Goal: Transaction & Acquisition: Purchase product/service

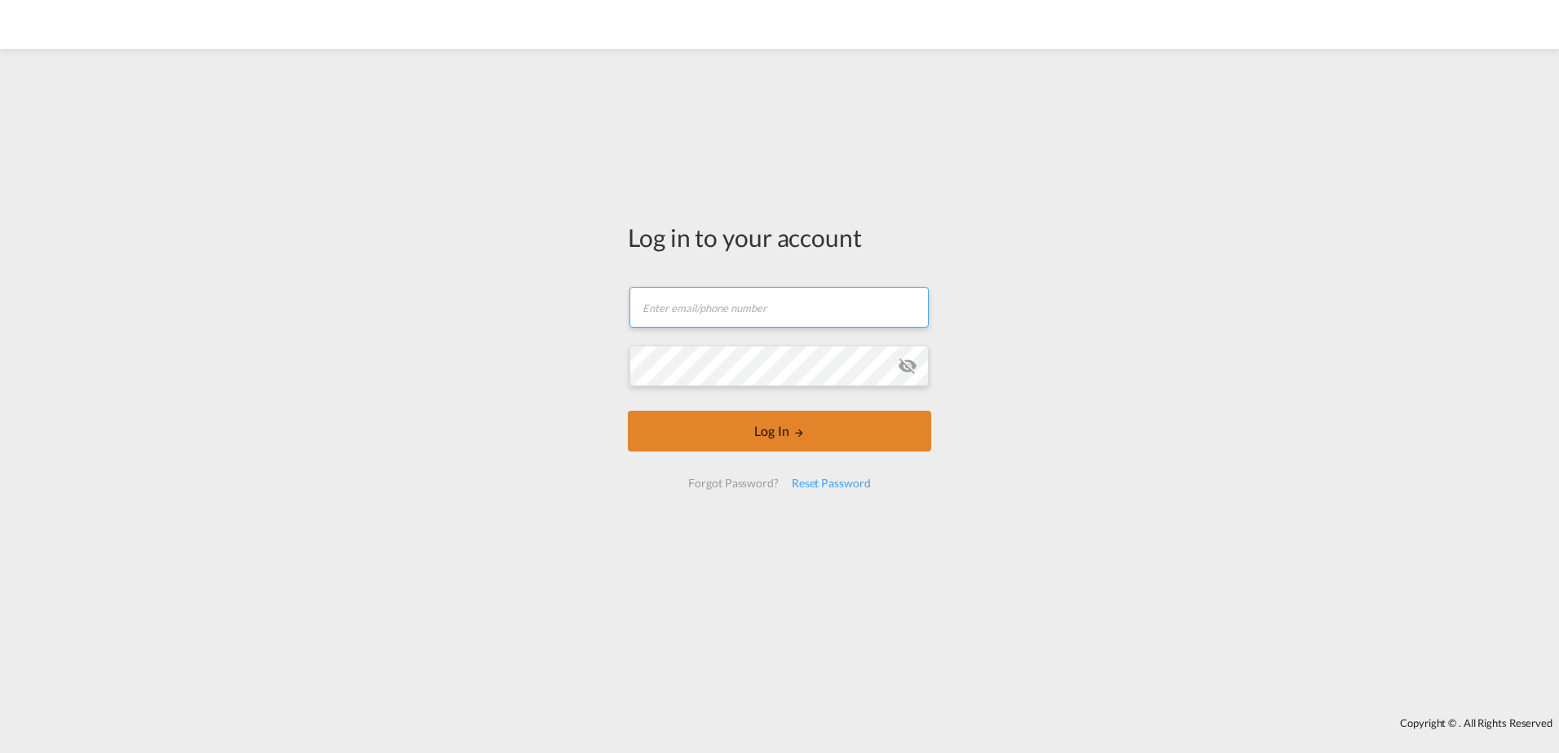
type input "[PERSON_NAME][EMAIL_ADDRESS][PERSON_NAME][DOMAIN_NAME]"
click at [800, 439] on button "Log In" at bounding box center [779, 431] width 303 height 41
type input "[PERSON_NAME][EMAIL_ADDRESS][PERSON_NAME][DOMAIN_NAME]"
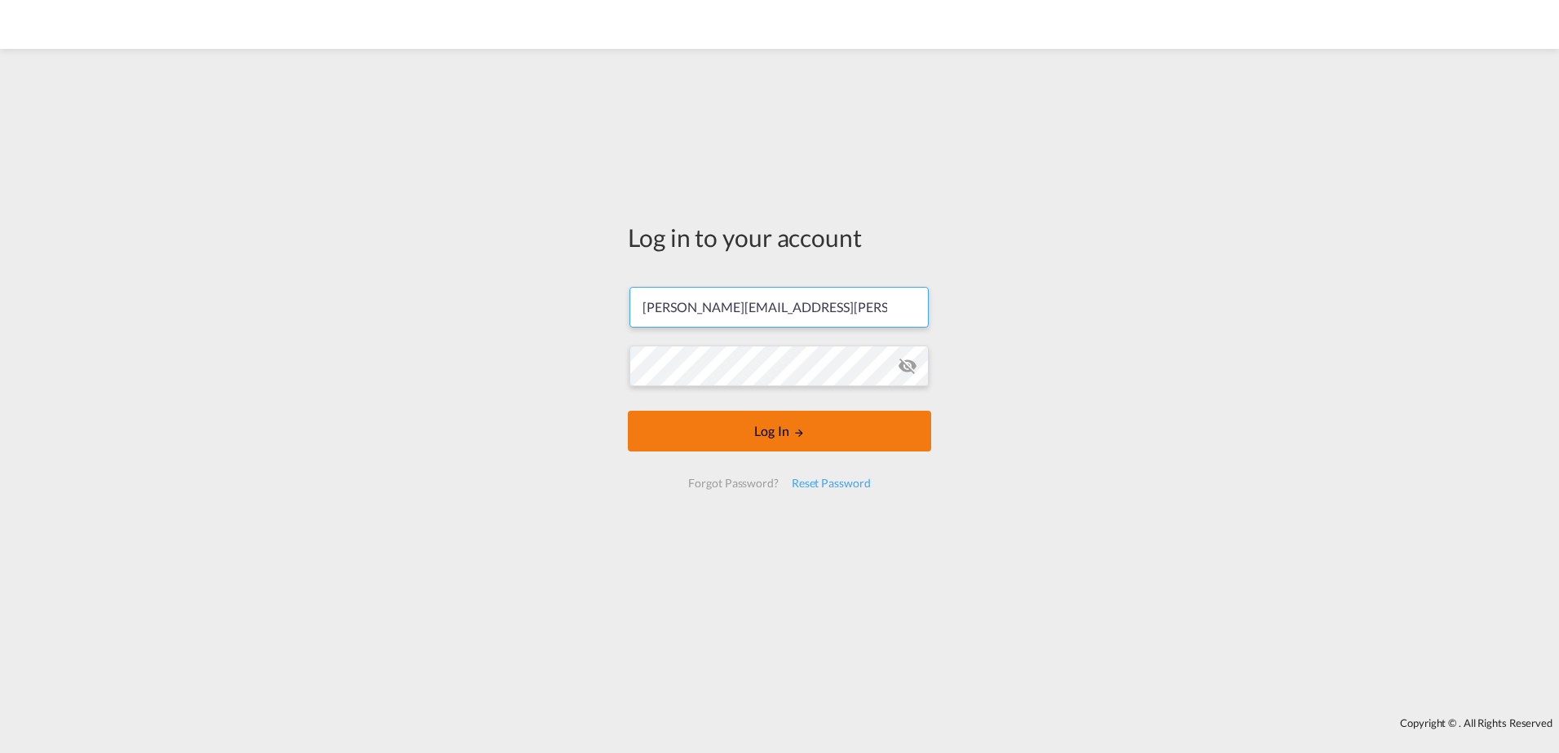
click at [697, 445] on button "Log In" at bounding box center [779, 431] width 303 height 41
type input "[PERSON_NAME][EMAIL_ADDRESS][PERSON_NAME][DOMAIN_NAME]"
click at [814, 439] on button "Log In" at bounding box center [779, 431] width 303 height 41
type input "[PERSON_NAME][EMAIL_ADDRESS][PERSON_NAME][DOMAIN_NAME]"
click at [770, 434] on button "Log In" at bounding box center [779, 431] width 303 height 41
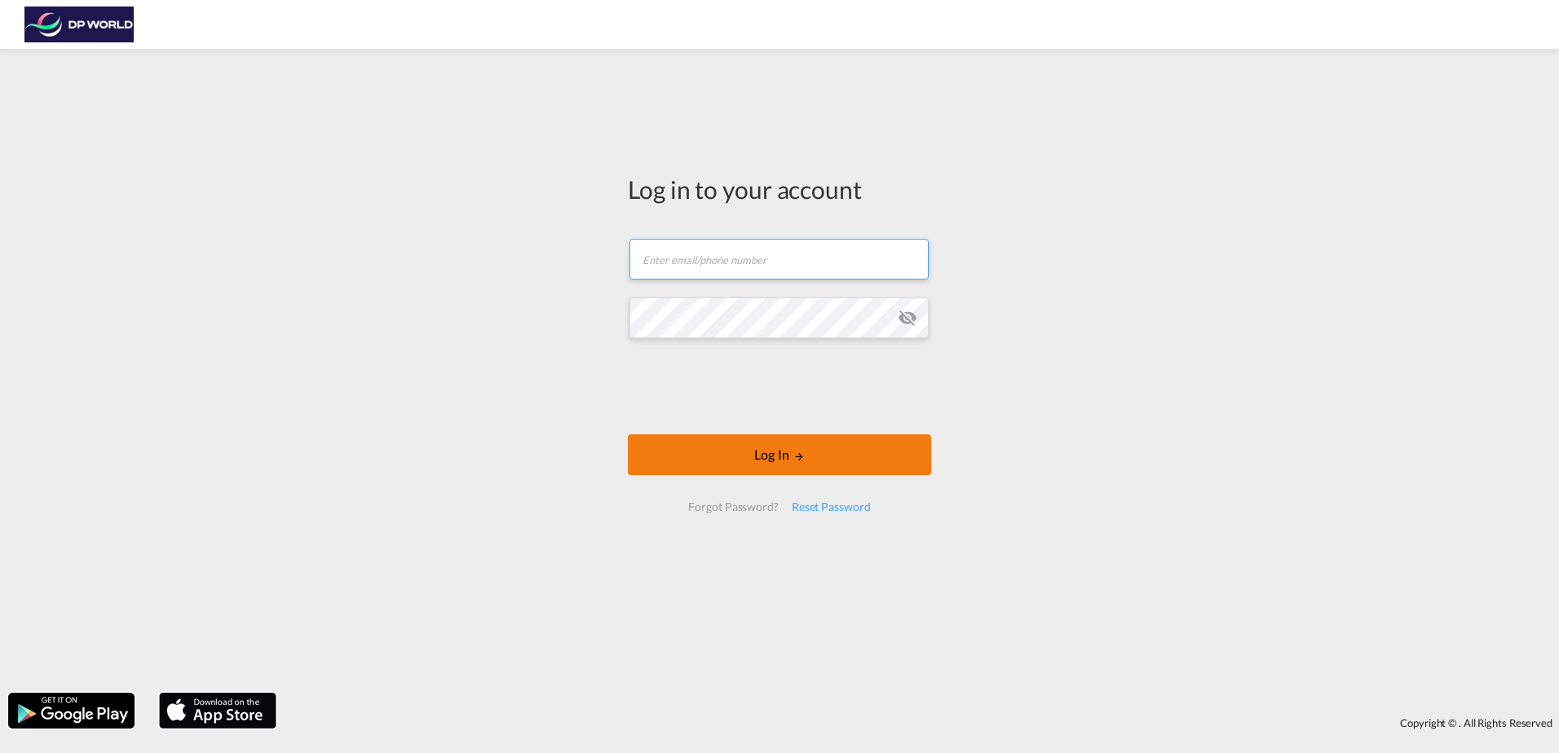
type input "[PERSON_NAME][EMAIL_ADDRESS][PERSON_NAME][DOMAIN_NAME]"
click at [879, 455] on button "Log In" at bounding box center [779, 455] width 303 height 41
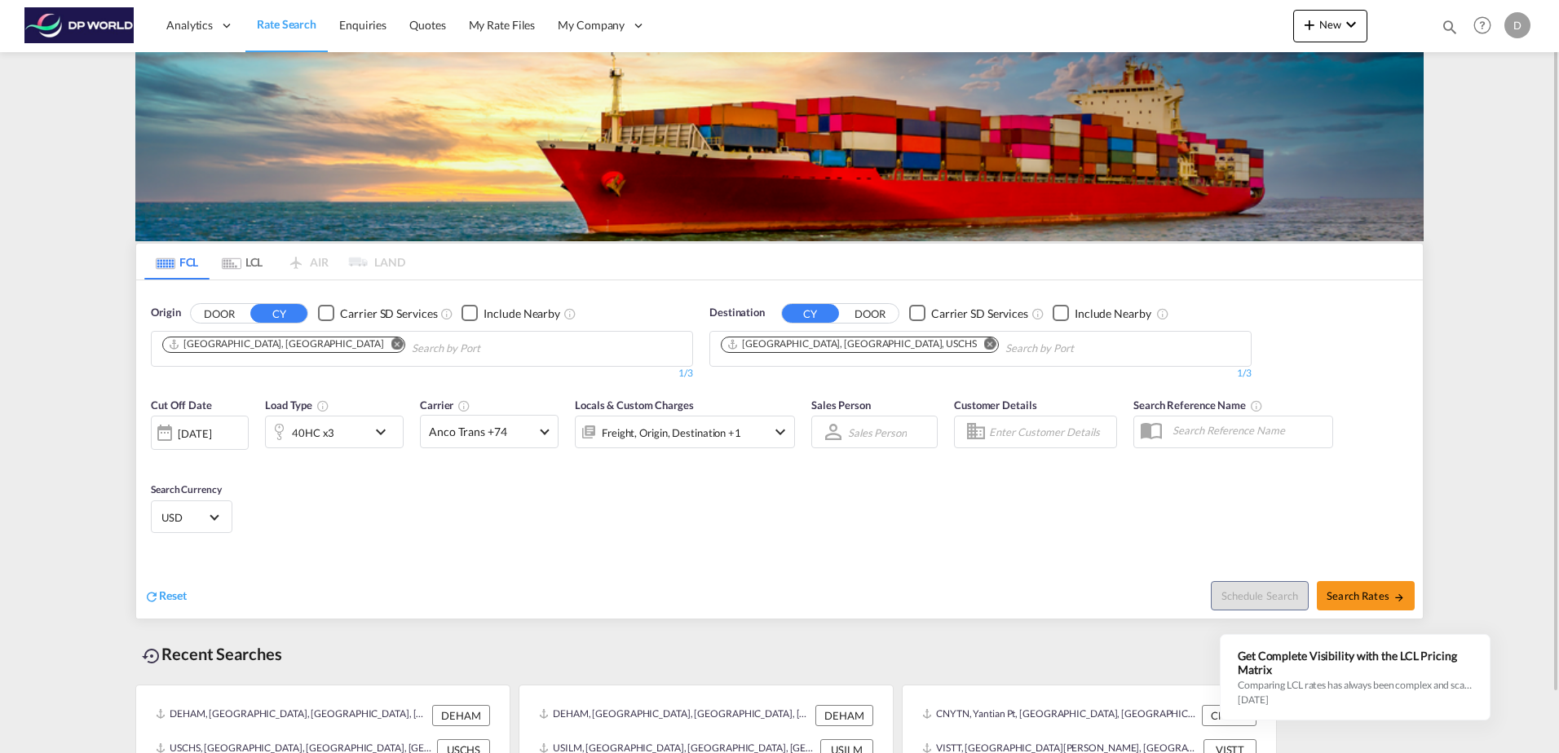
click at [391, 342] on md-icon "Remove" at bounding box center [397, 344] width 12 height 12
click at [984, 342] on md-icon "Remove" at bounding box center [990, 344] width 12 height 12
drag, startPoint x: 189, startPoint y: 352, endPoint x: 163, endPoint y: 346, distance: 26.9
click at [163, 346] on input "tpe" at bounding box center [239, 349] width 155 height 26
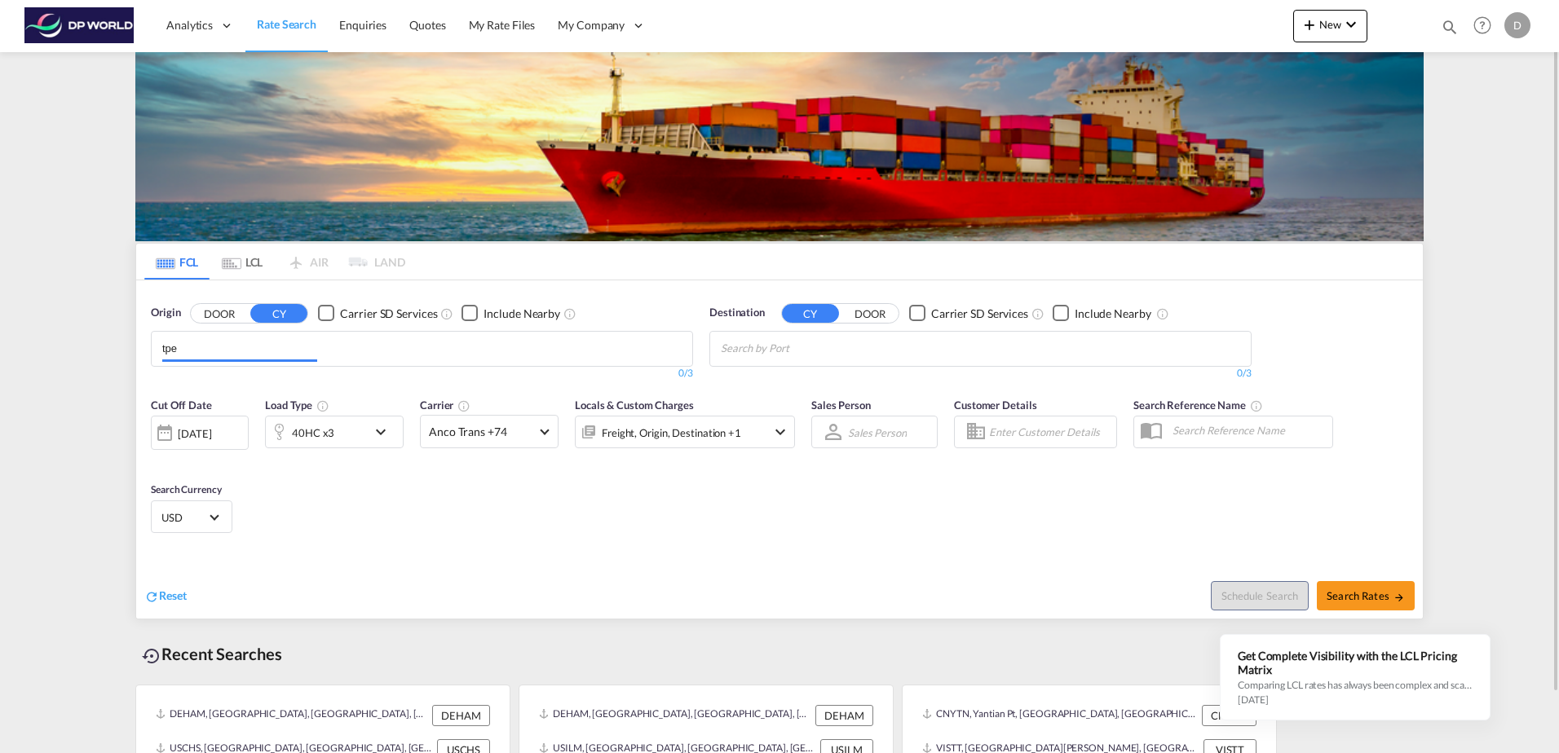
click at [163, 346] on input "tpe" at bounding box center [239, 349] width 155 height 26
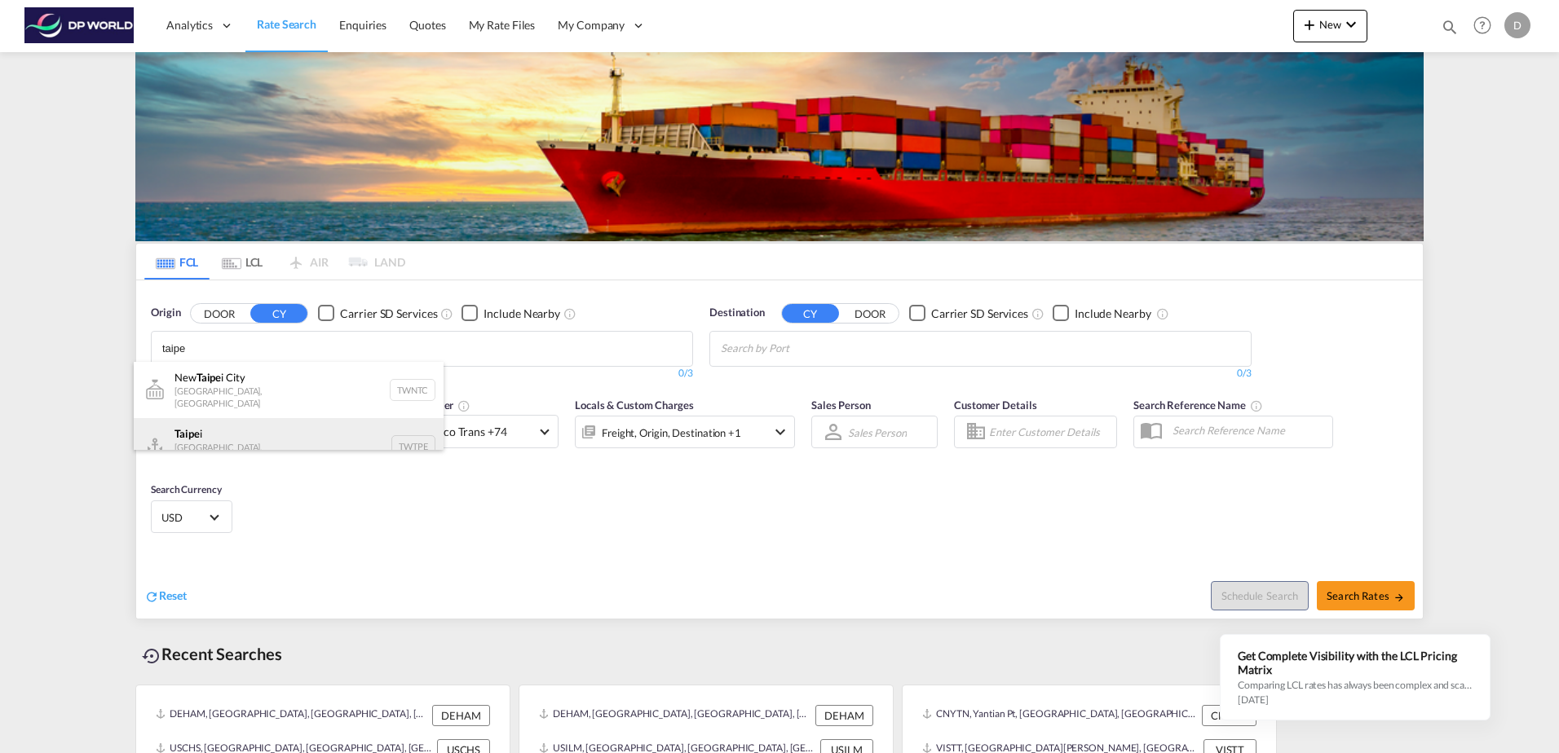
scroll to position [10, 0]
type input "taipe"
click at [267, 426] on div "[GEOGRAPHIC_DATA] i [GEOGRAPHIC_DATA], Province of [GEOGRAPHIC_DATA] TWTPE" at bounding box center [289, 436] width 310 height 56
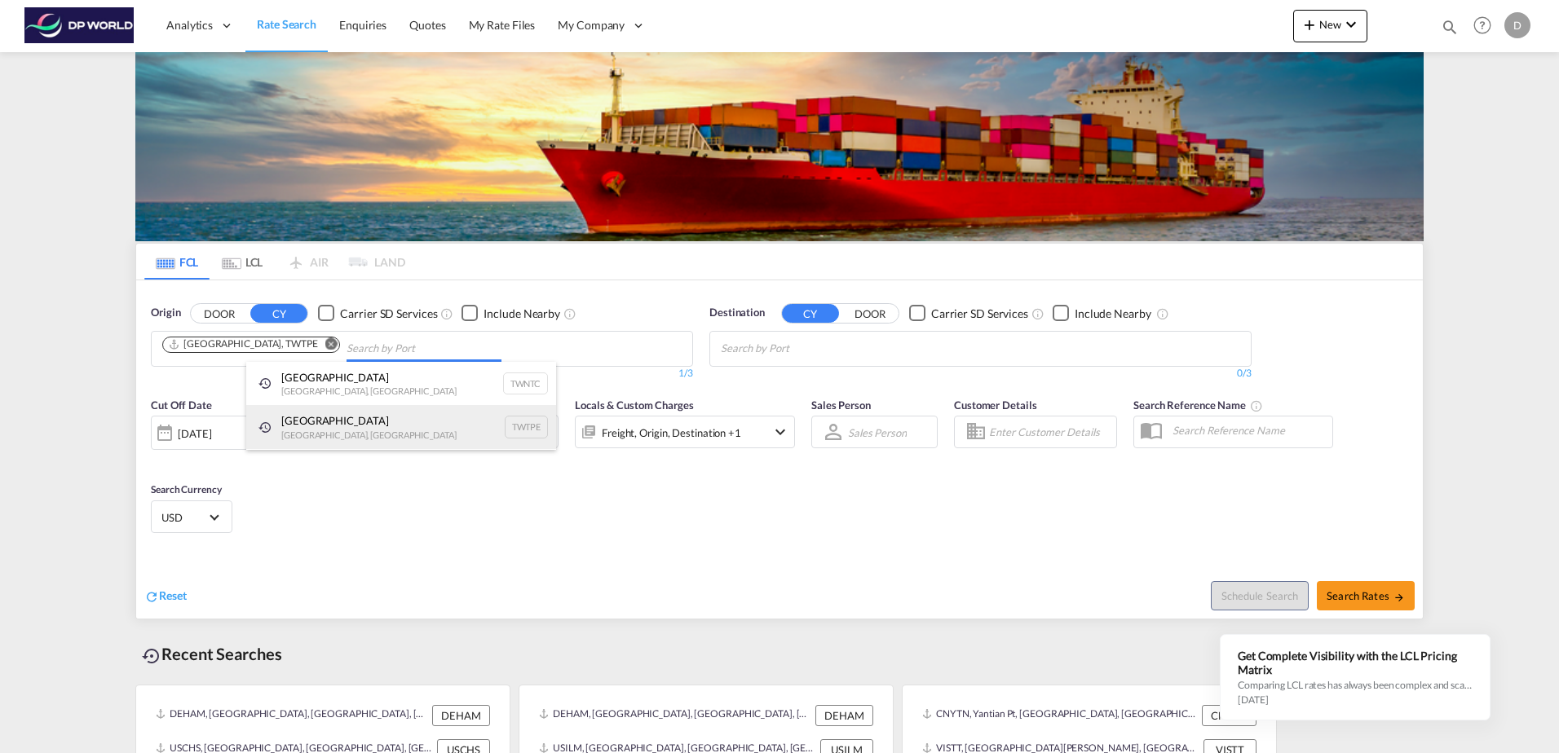
scroll to position [0, 0]
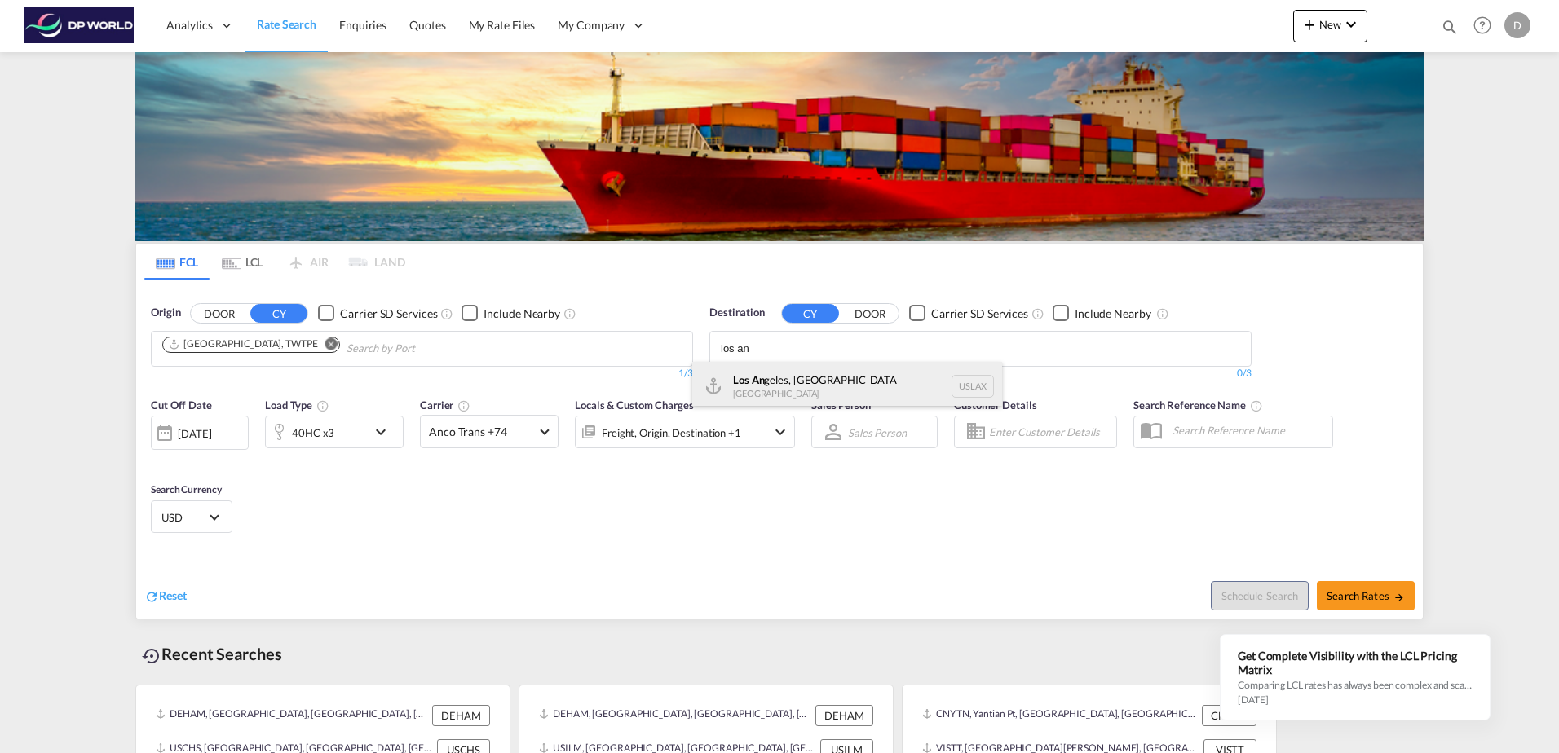
type input "los an"
click at [785, 386] on div "Los An geles, [GEOGRAPHIC_DATA] [GEOGRAPHIC_DATA] USLAX" at bounding box center [847, 386] width 310 height 49
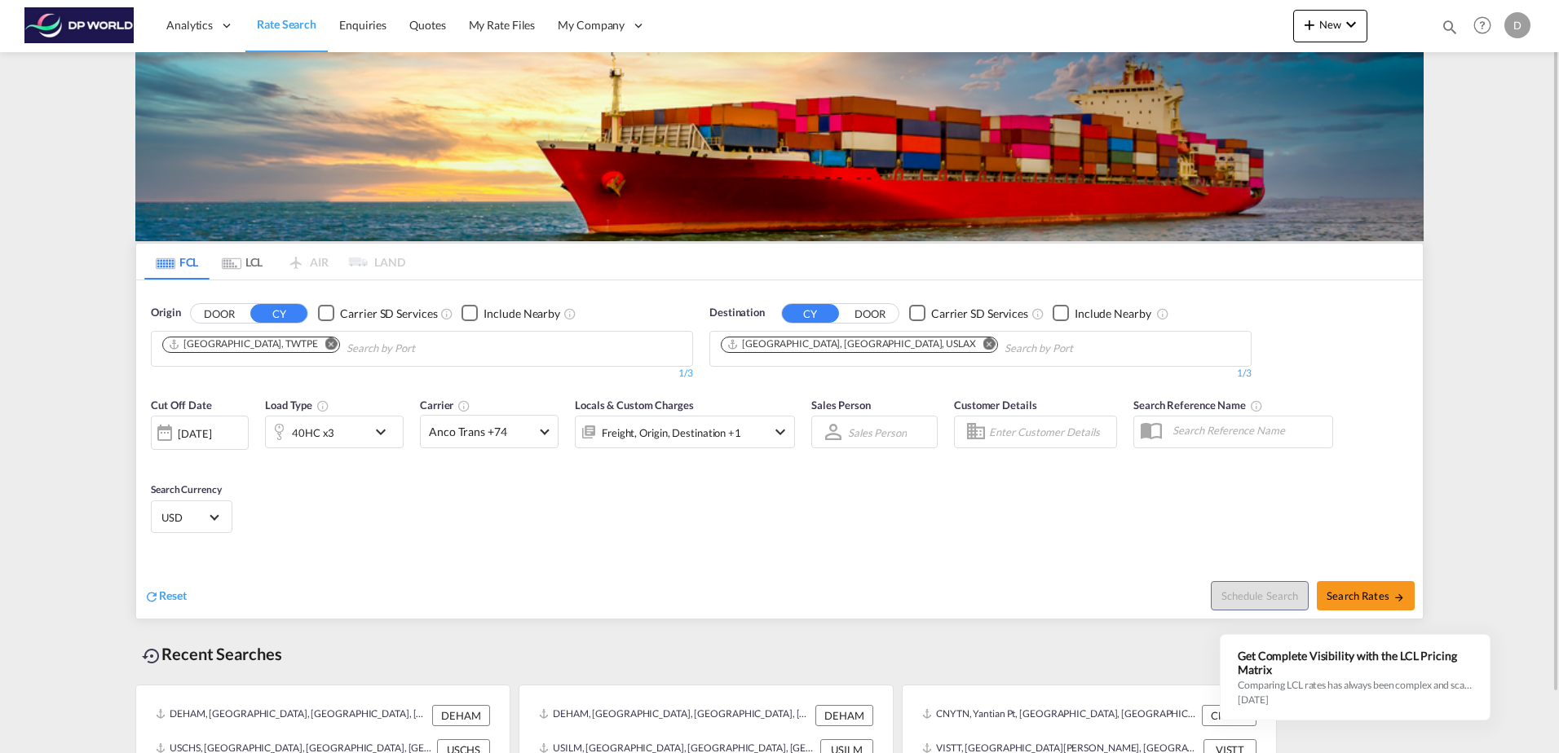
click at [211, 436] on div "[DATE]" at bounding box center [194, 433] width 33 height 15
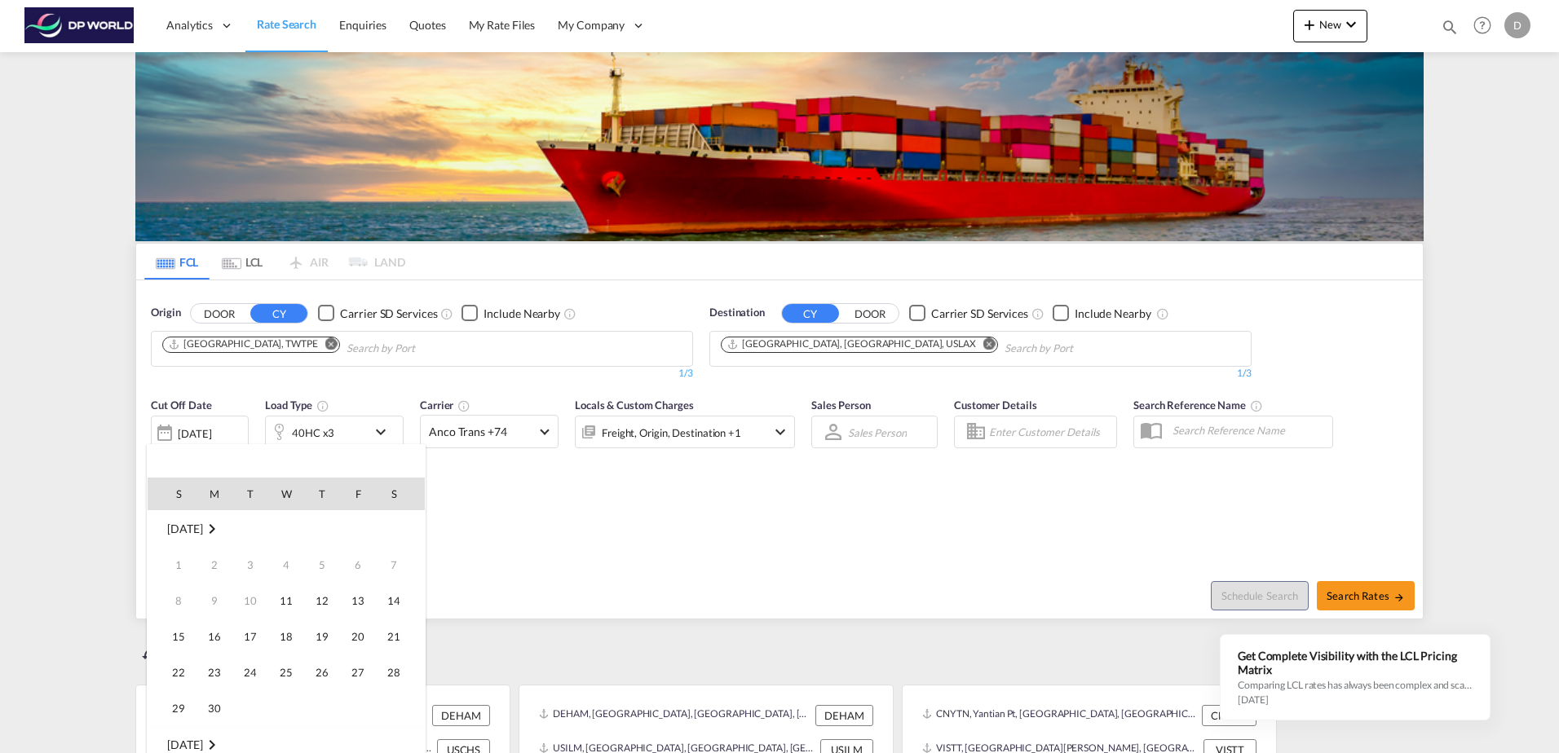
scroll to position [648, 0]
click at [363, 605] on span "12" at bounding box center [358, 601] width 33 height 33
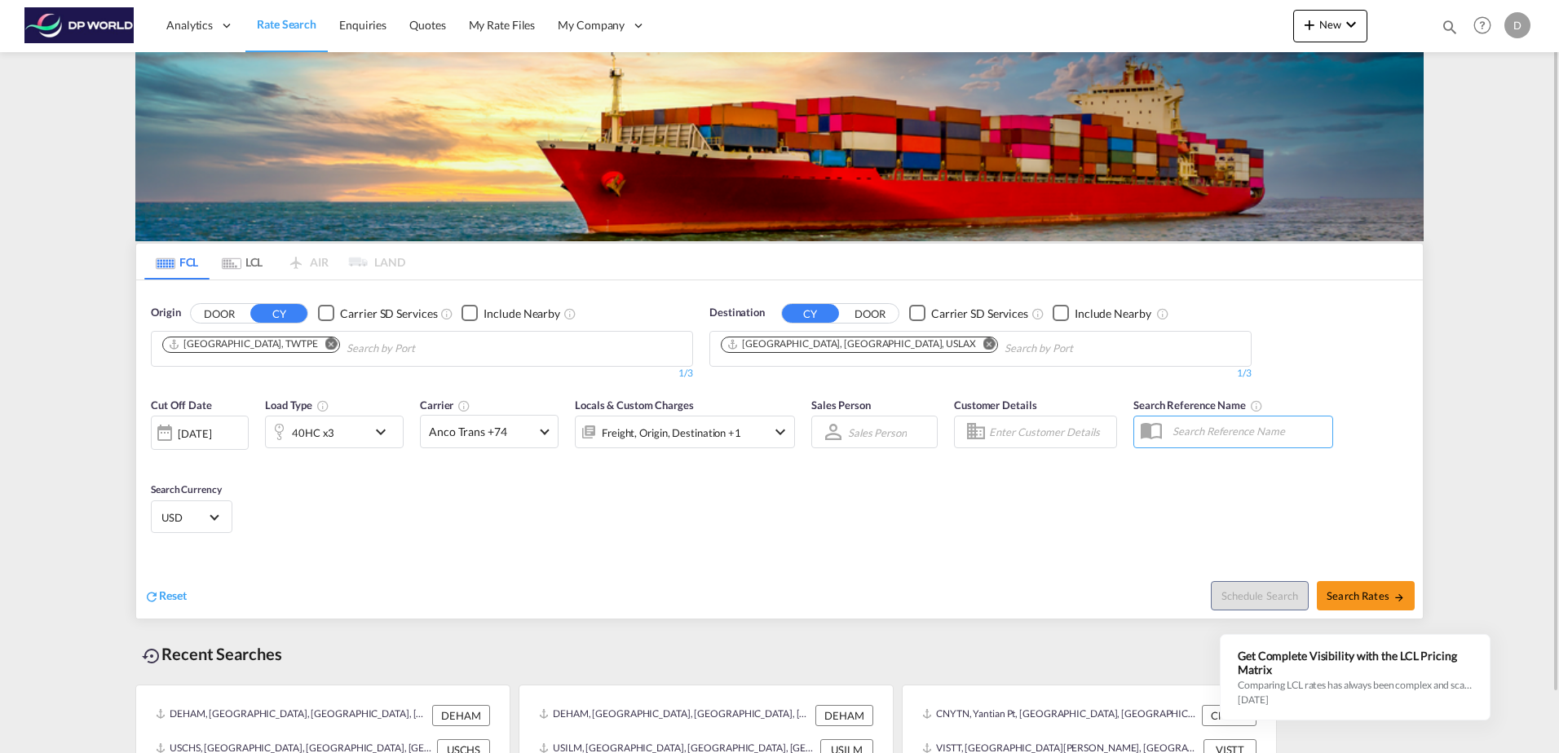
click at [382, 430] on md-icon "icon-chevron-down" at bounding box center [385, 432] width 28 height 20
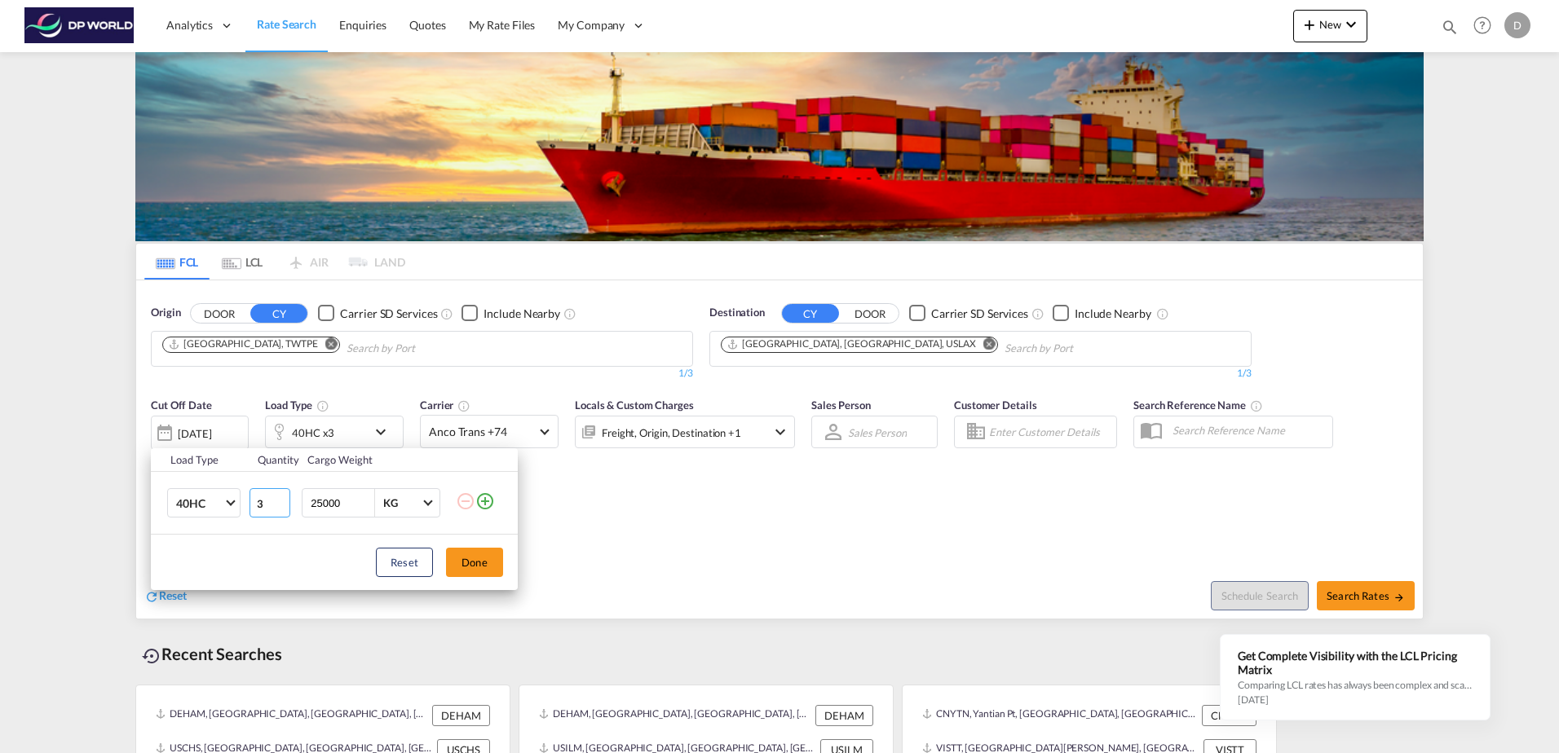
click at [259, 502] on input "3" at bounding box center [269, 502] width 41 height 29
click at [263, 503] on input "3" at bounding box center [269, 502] width 41 height 29
type input "1"
click at [218, 494] on md-select-value "40HC" at bounding box center [206, 503] width 65 height 28
click at [225, 461] on md-option "40GP" at bounding box center [218, 464] width 111 height 39
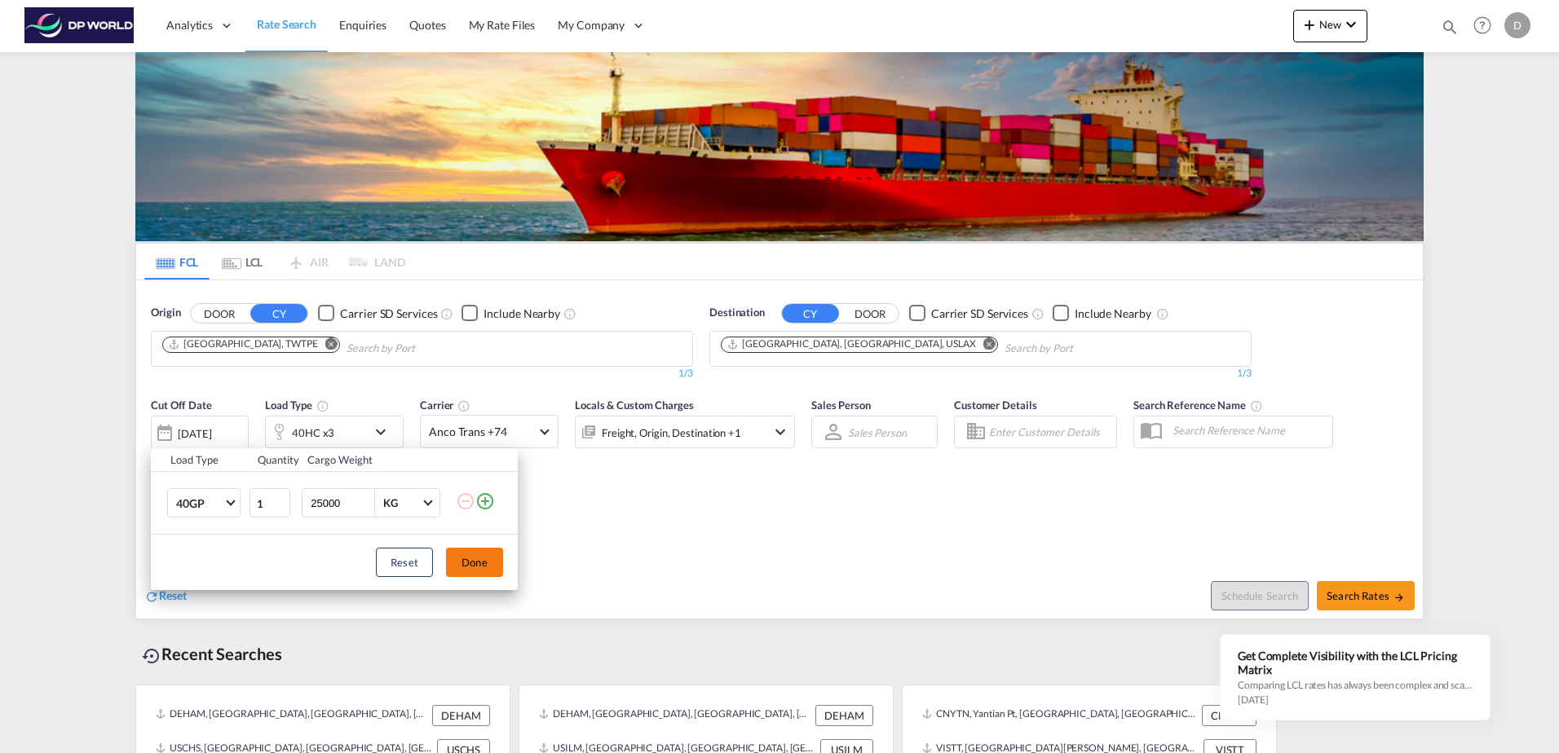
click at [470, 549] on button "Done" at bounding box center [474, 562] width 57 height 29
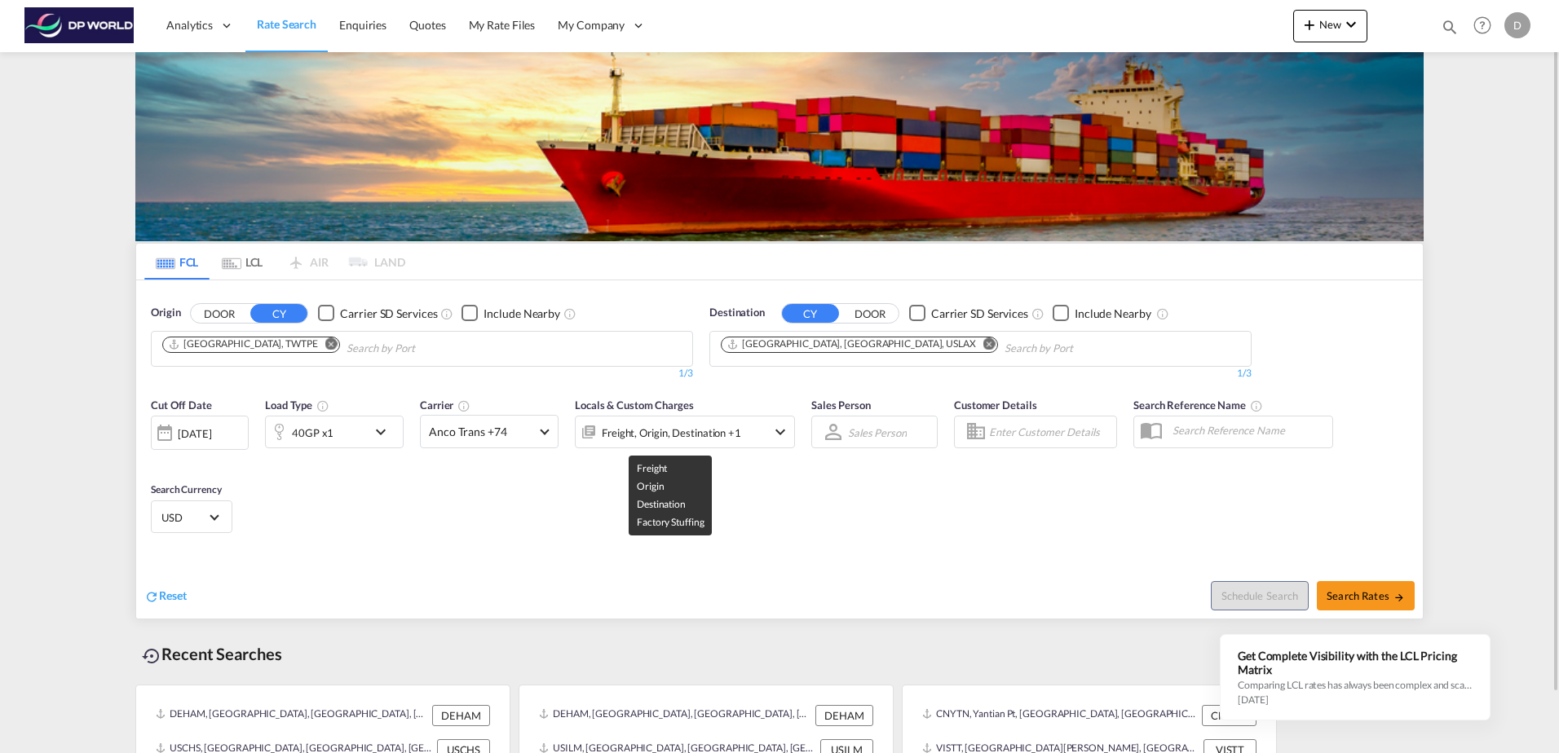
click at [636, 430] on div "Freight, Origin, Destination +1" at bounding box center [671, 432] width 139 height 23
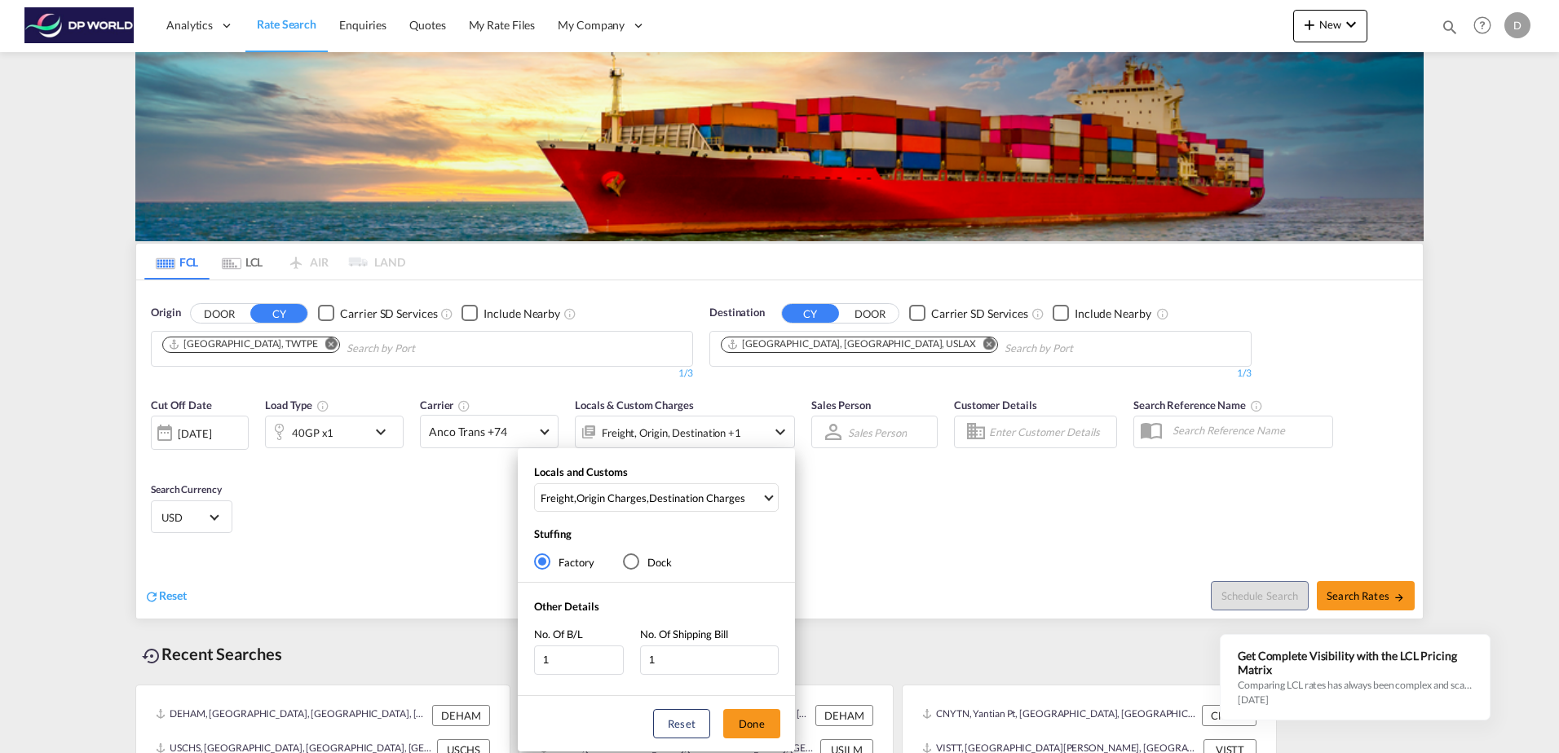
click at [412, 481] on div "Locals and Customs Freight , Origin Charges , Destination Charges Clear All Sel…" at bounding box center [779, 376] width 1559 height 753
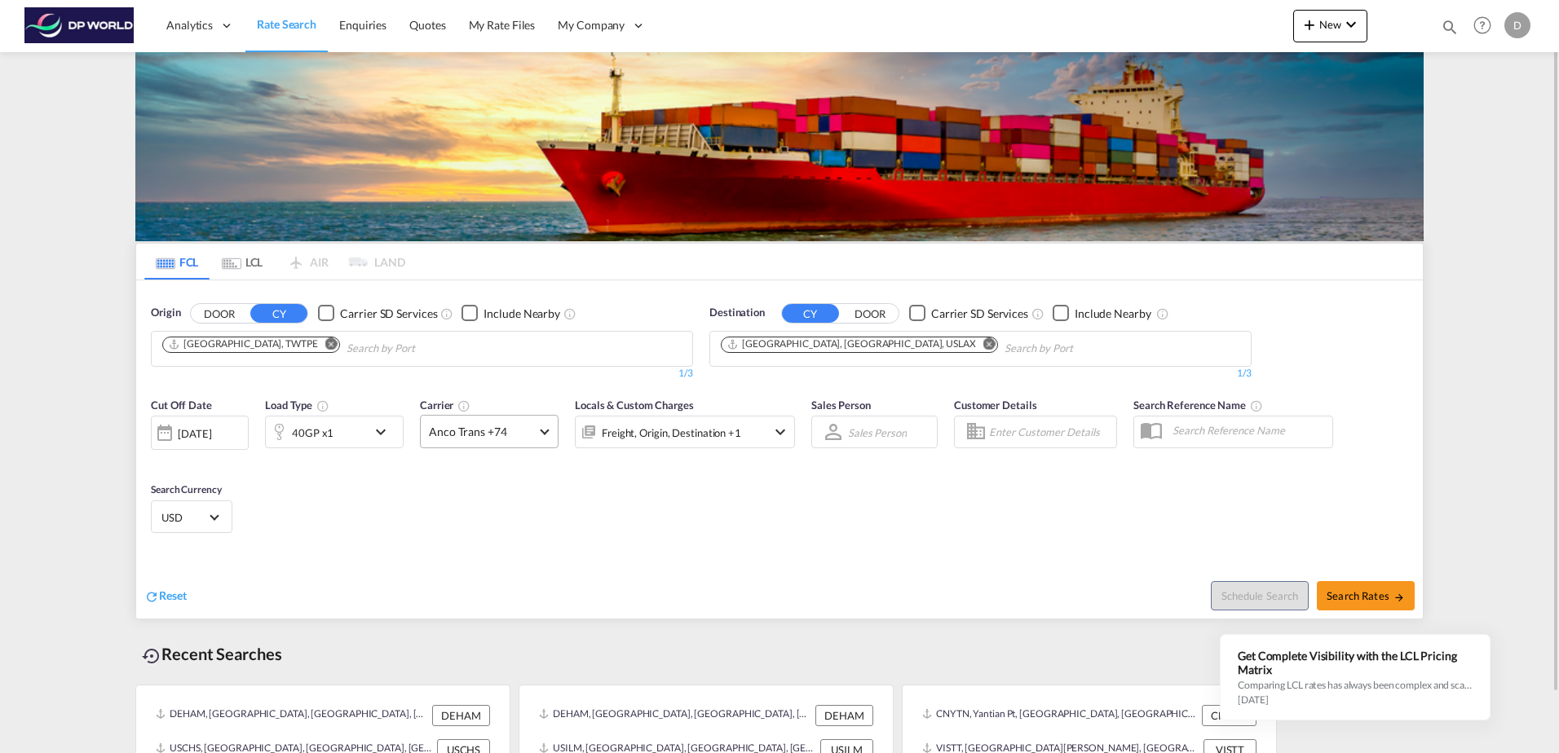
click at [474, 423] on md-select-value "Anco Trans +74" at bounding box center [489, 432] width 137 height 32
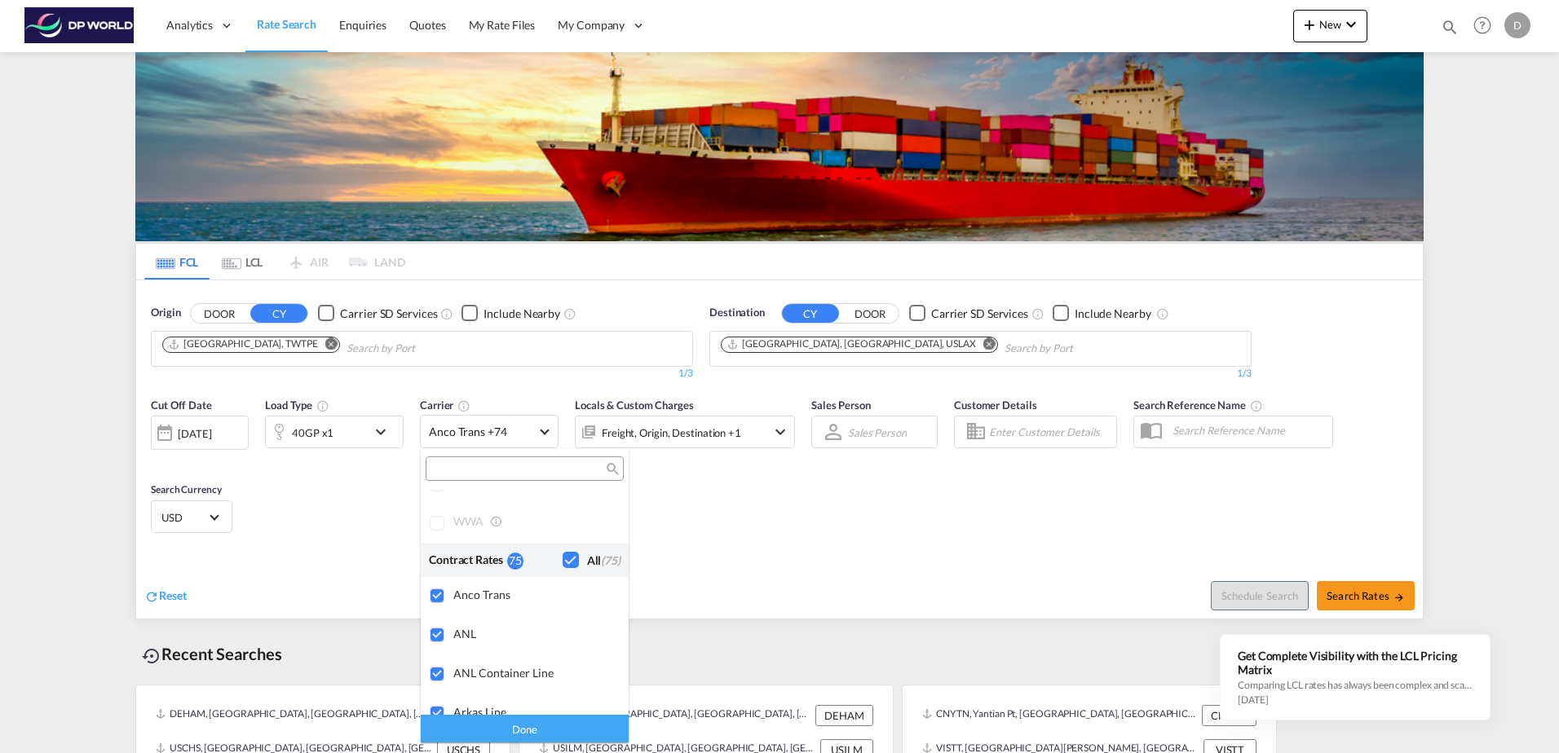
scroll to position [0, 0]
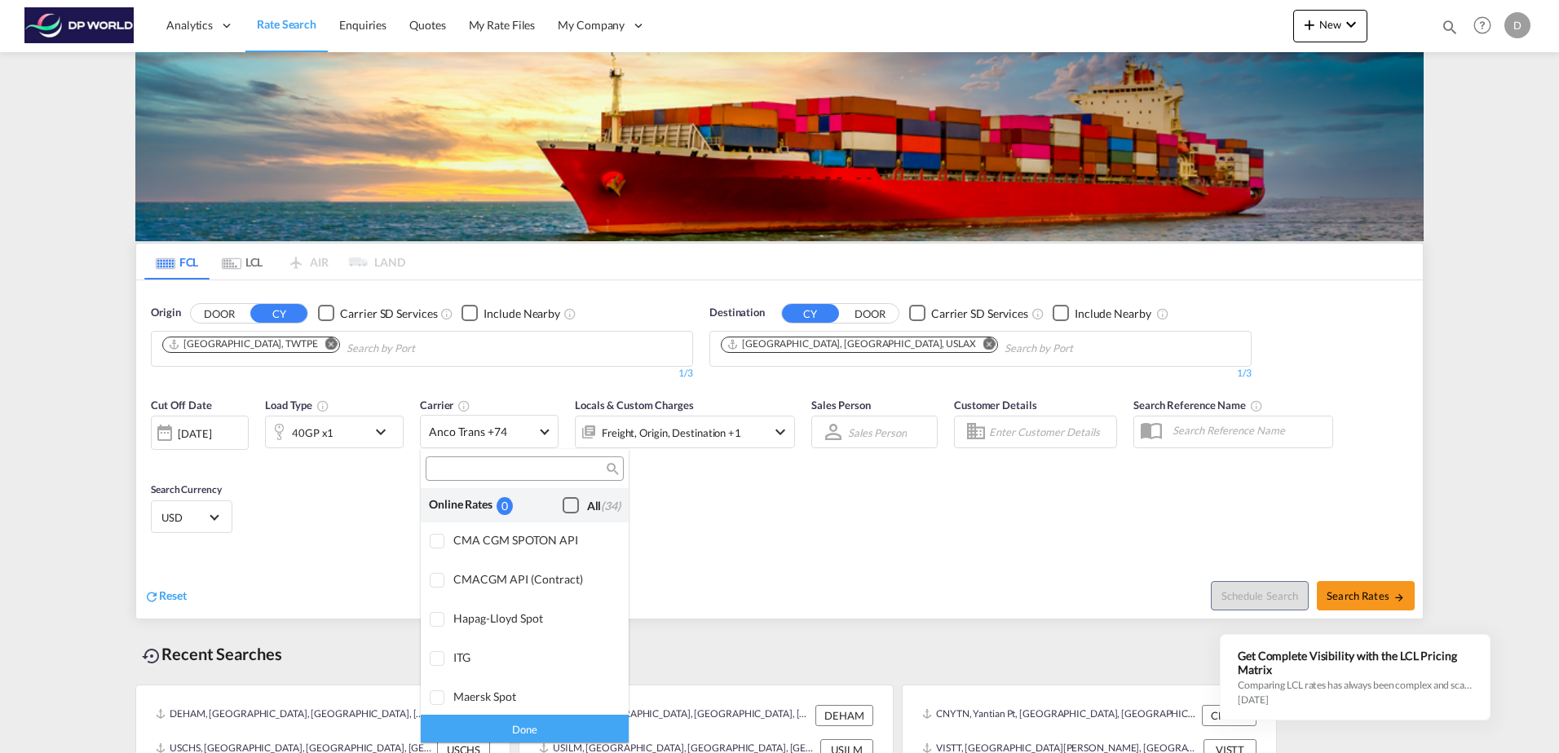
click at [563, 501] on div "Checkbox No Ink" at bounding box center [571, 505] width 16 height 16
click at [516, 727] on div "Done" at bounding box center [525, 728] width 208 height 29
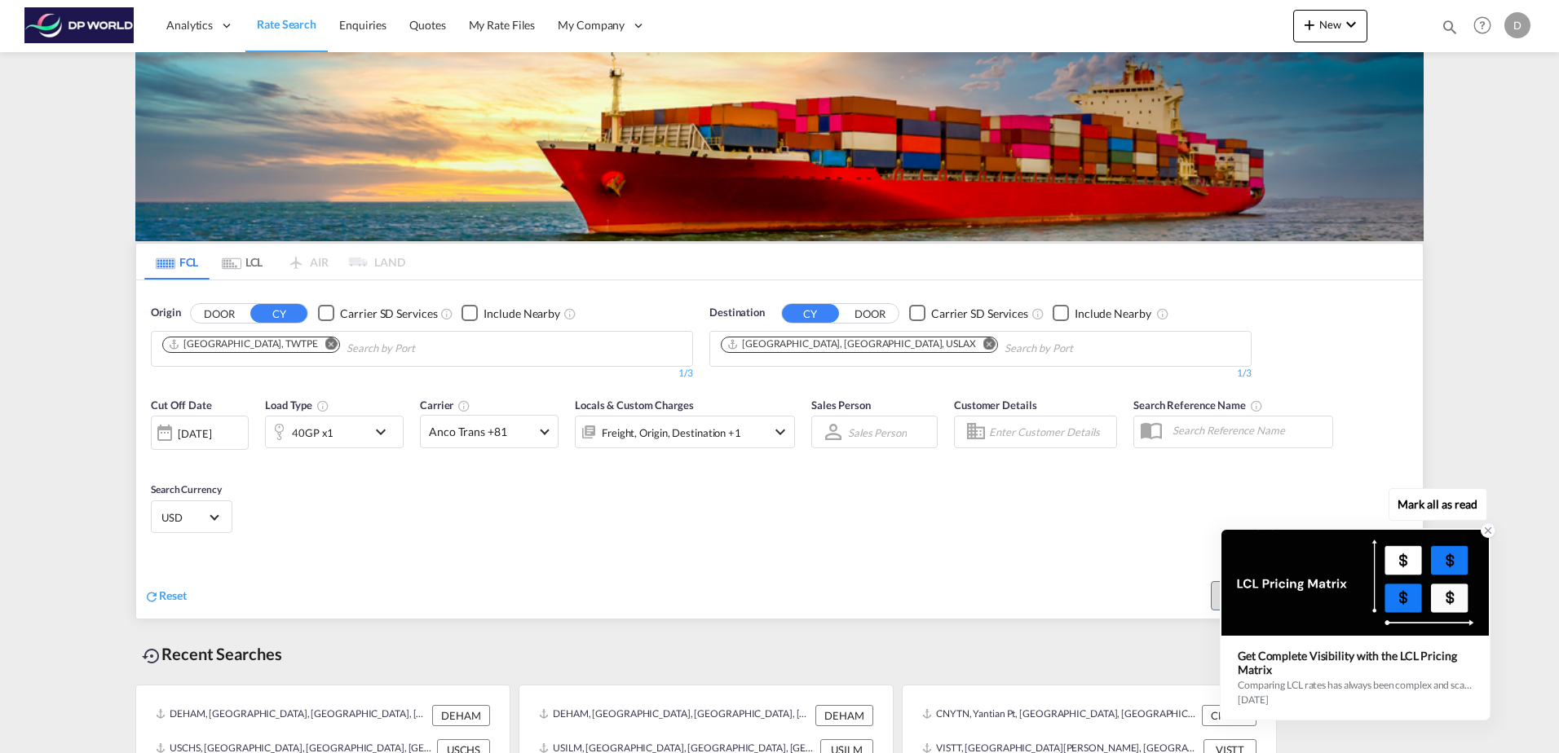
click at [1488, 533] on icon at bounding box center [1487, 530] width 11 height 11
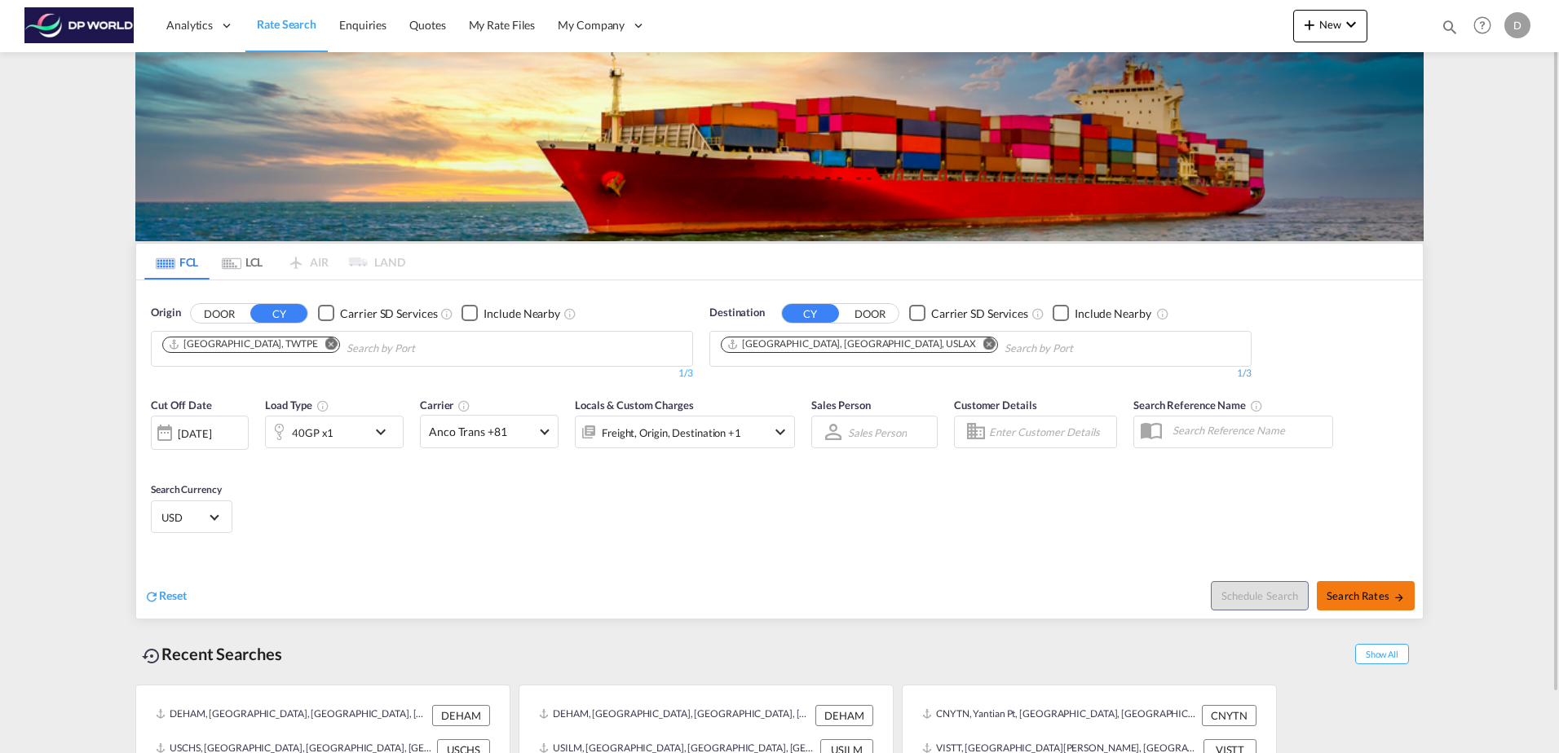
click at [1396, 598] on md-icon "icon-arrow-right" at bounding box center [1398, 597] width 11 height 11
type input "TWTPE to USLAX / [DATE]"
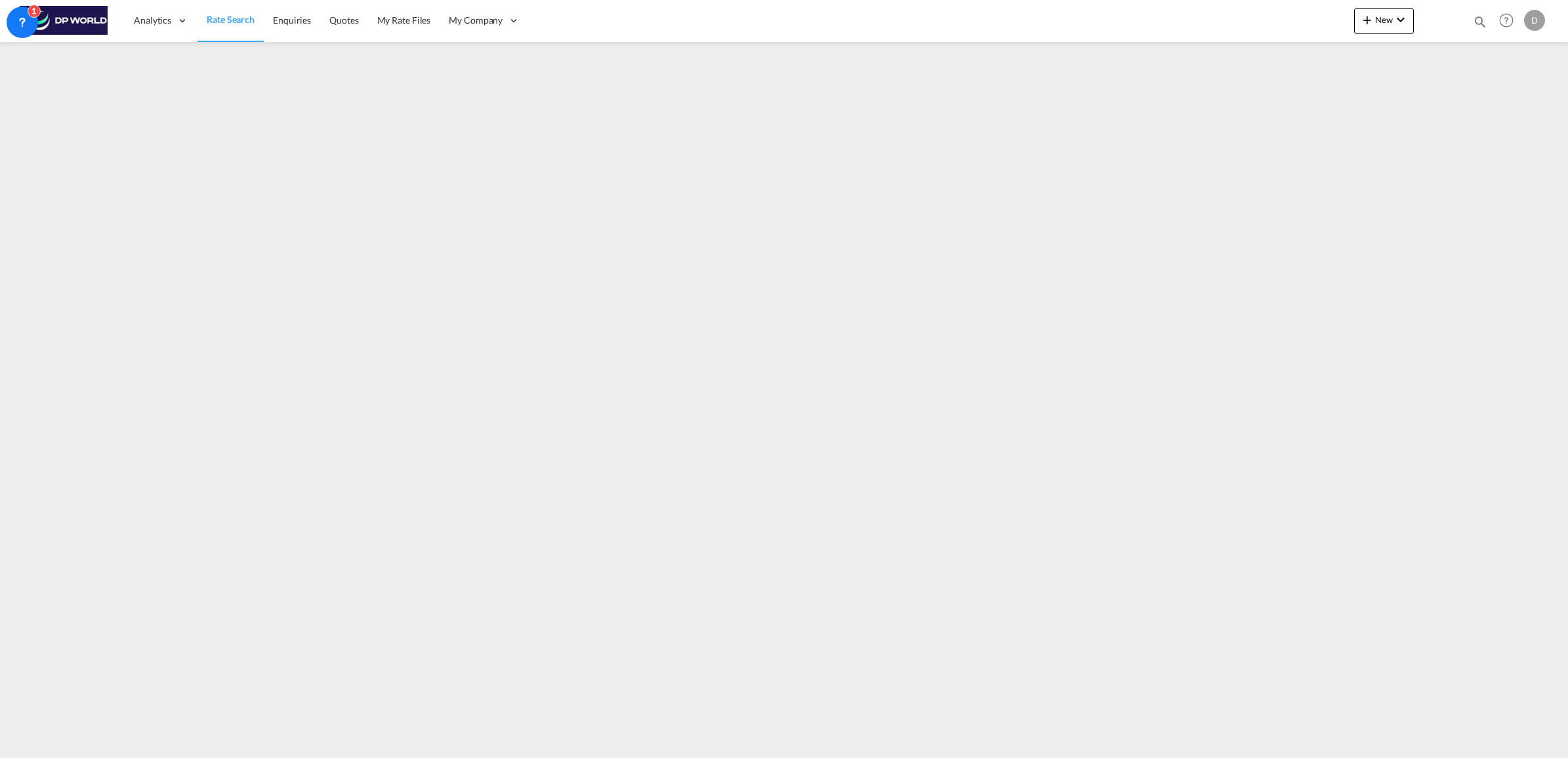
drag, startPoint x: 1253, startPoint y: 1, endPoint x: 1433, endPoint y: 702, distance: 723.7
click at [1254, 605] on md-content "Analytics Dashboard Rate Search Enquiries Quotes My Rate Files My Company" at bounding box center [784, 379] width 1568 height 758
drag, startPoint x: 1555, startPoint y: 0, endPoint x: 995, endPoint y: 646, distance: 854.9
click at [995, 605] on md-content "Analytics Dashboard Rate Search Enquiries Quotes My Rate Files My Company" at bounding box center [836, 404] width 1673 height 808
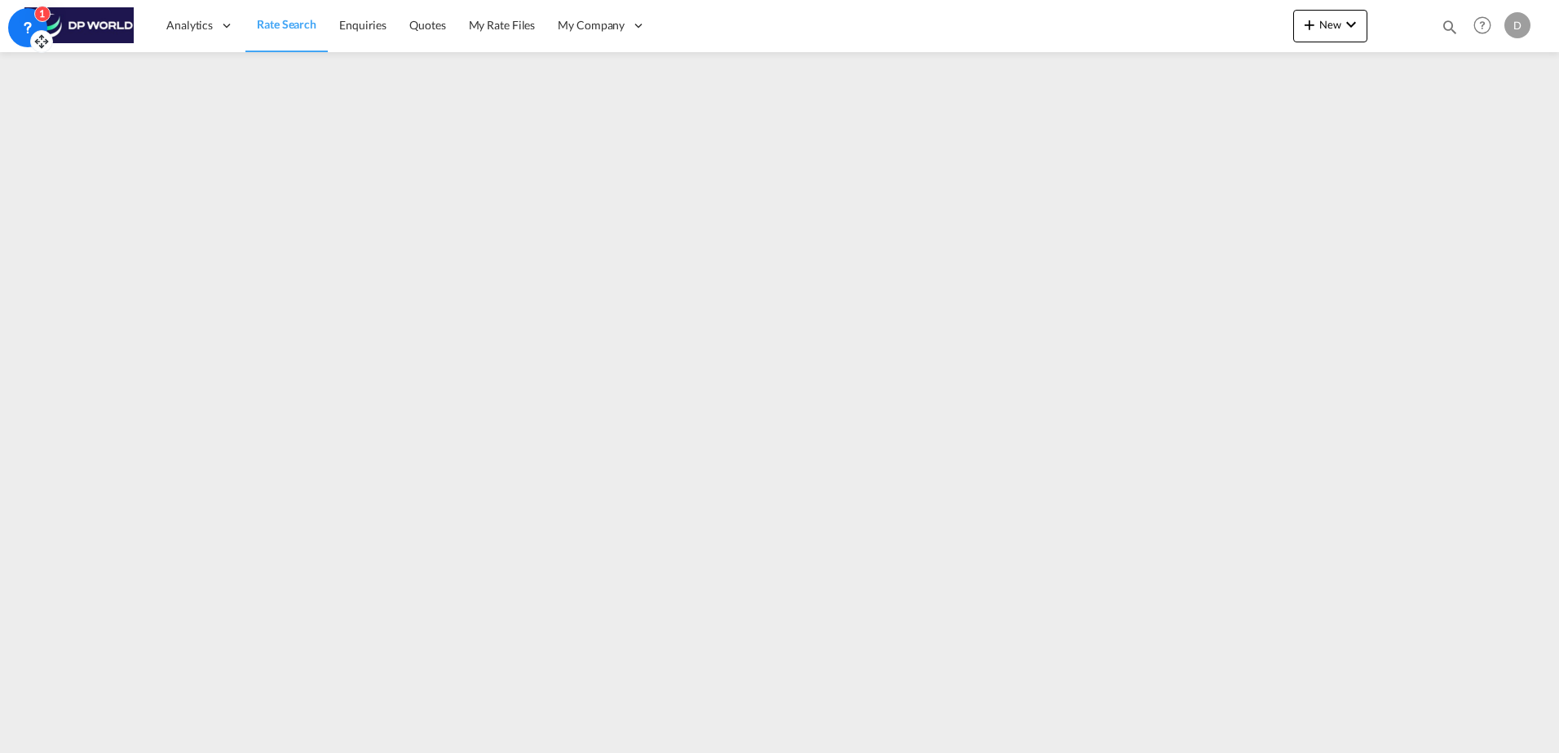
click at [44, 15] on div "1" at bounding box center [42, 14] width 16 height 16
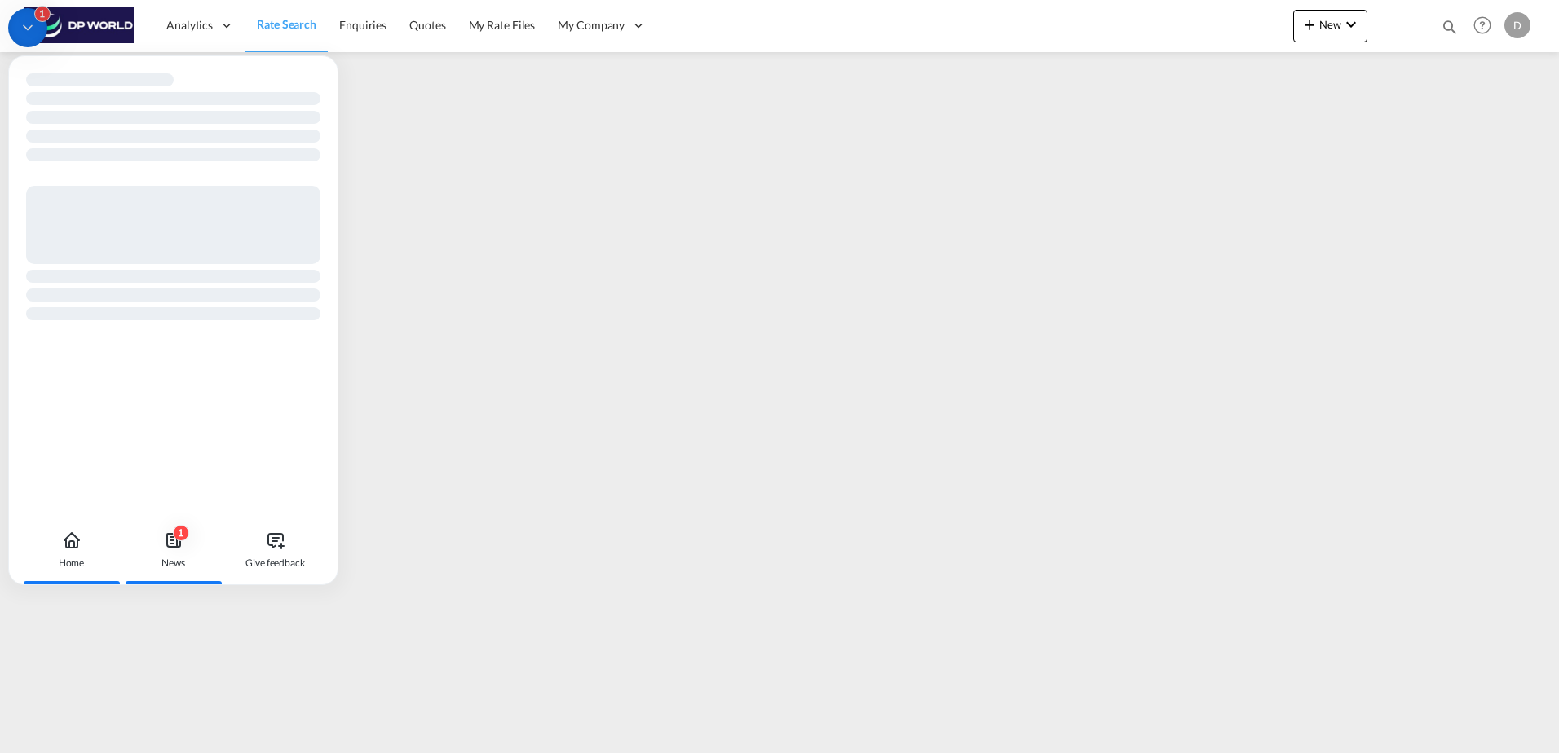
click at [170, 552] on div "1 News" at bounding box center [173, 550] width 90 height 72
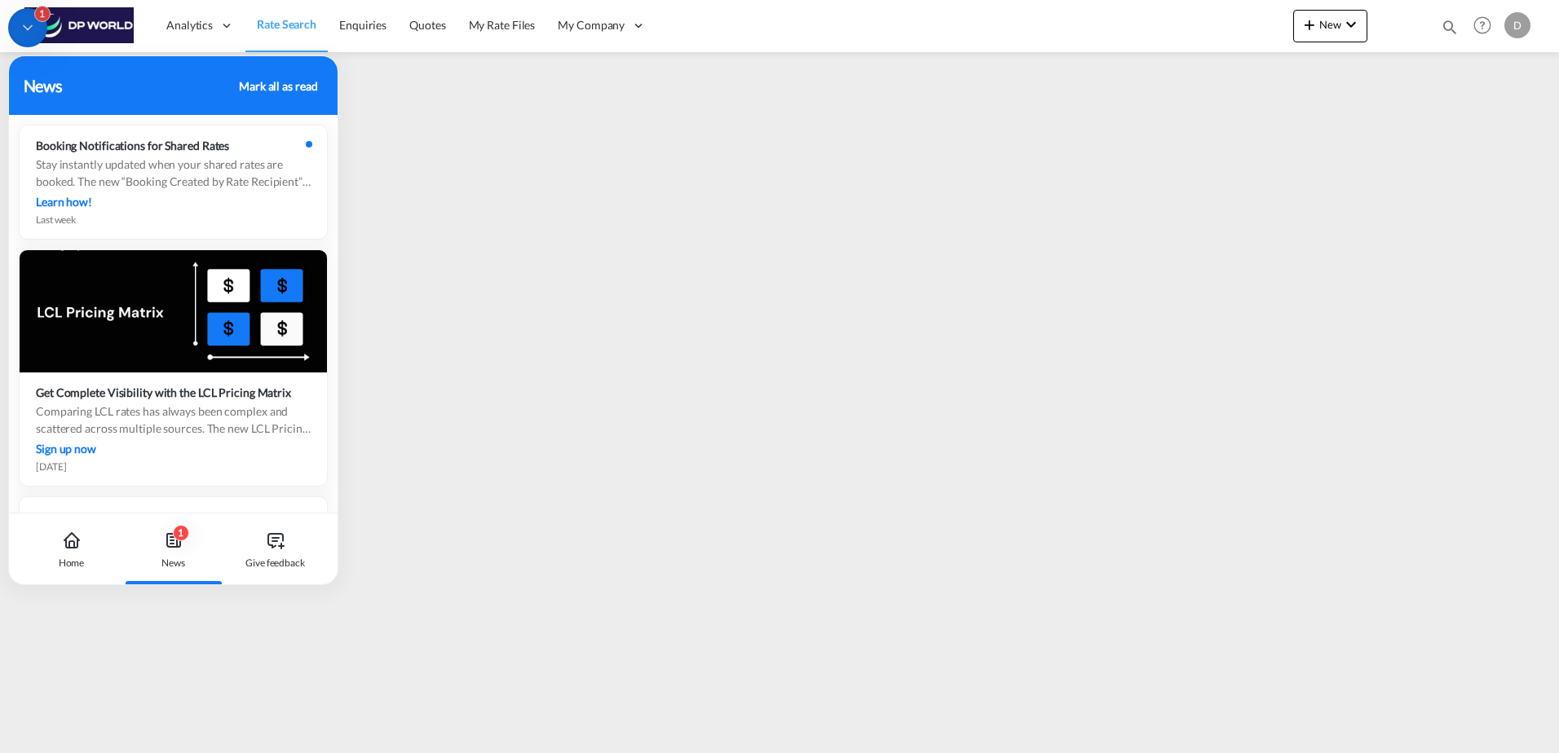
click at [289, 87] on div "Mark all as read" at bounding box center [278, 85] width 78 height 17
click at [313, 79] on div "Mark all as read" at bounding box center [278, 85] width 78 height 17
click at [269, 87] on div "Mark all as read" at bounding box center [278, 85] width 78 height 17
click at [269, 86] on div "Mark all as read" at bounding box center [278, 85] width 78 height 17
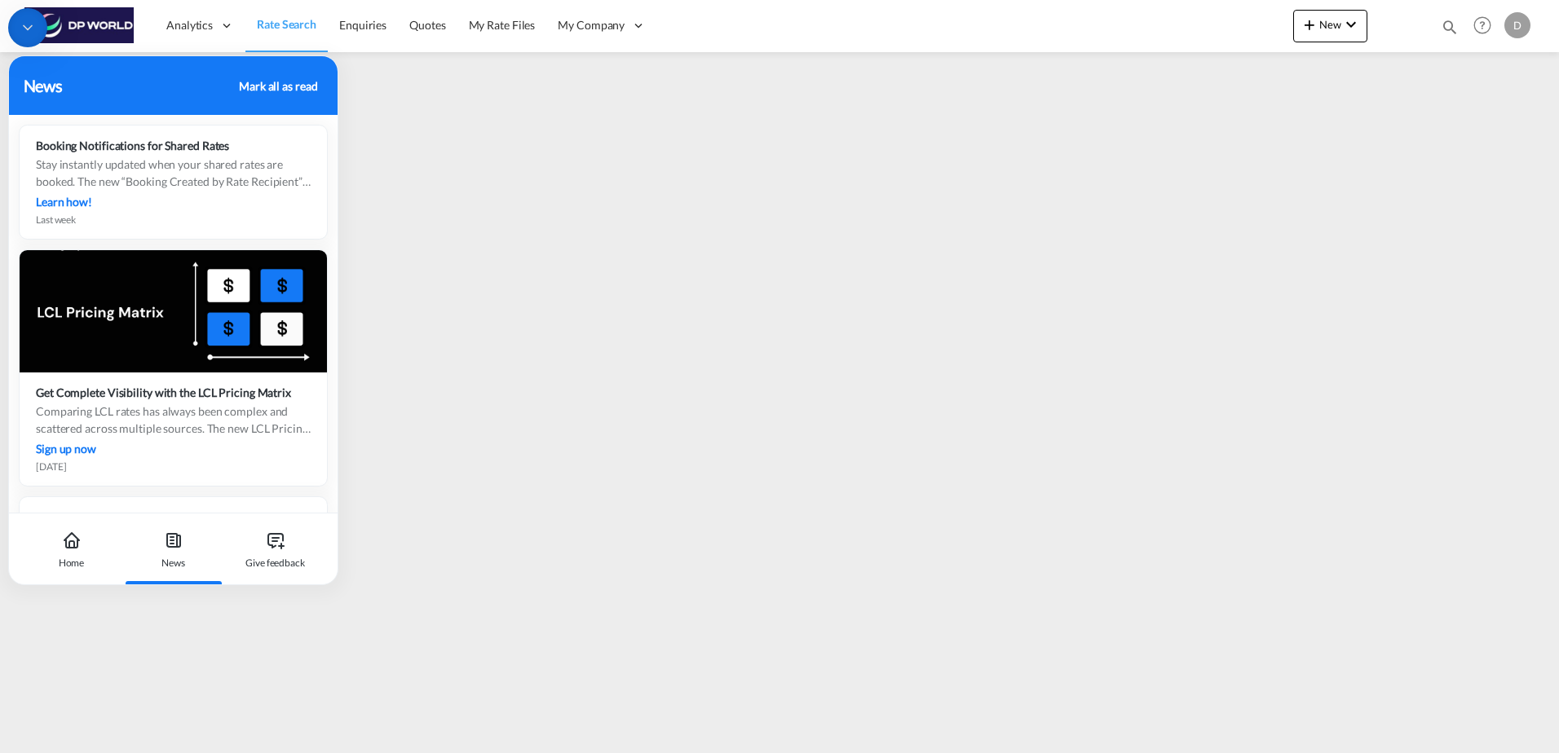
click at [269, 86] on div "Mark all as read" at bounding box center [278, 85] width 78 height 17
click at [267, 86] on div "Mark all as read" at bounding box center [278, 85] width 78 height 17
click at [266, 86] on div "Mark all as read" at bounding box center [278, 85] width 78 height 17
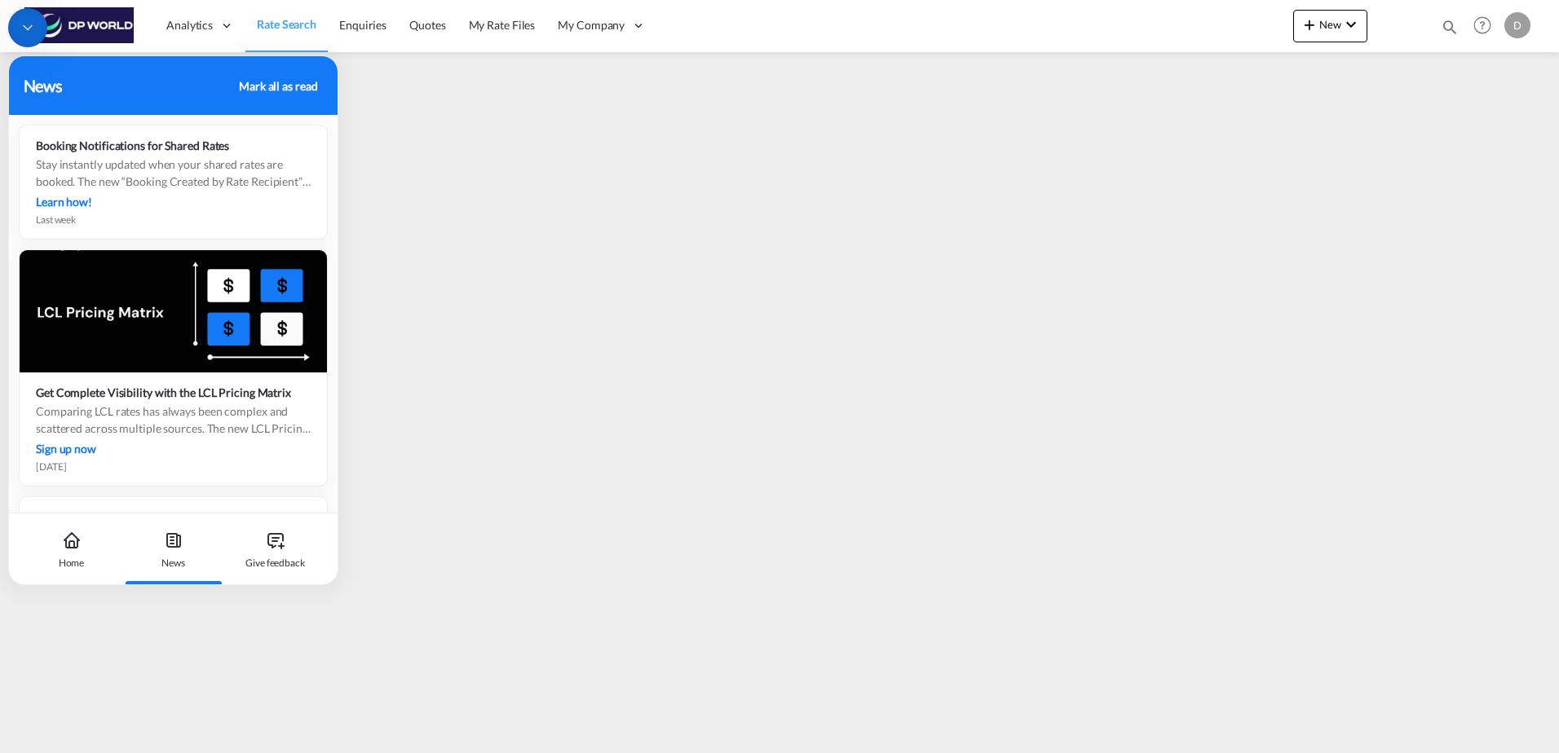
click at [266, 86] on div "Mark all as read" at bounding box center [278, 85] width 78 height 17
